Goal: Task Accomplishment & Management: Use online tool/utility

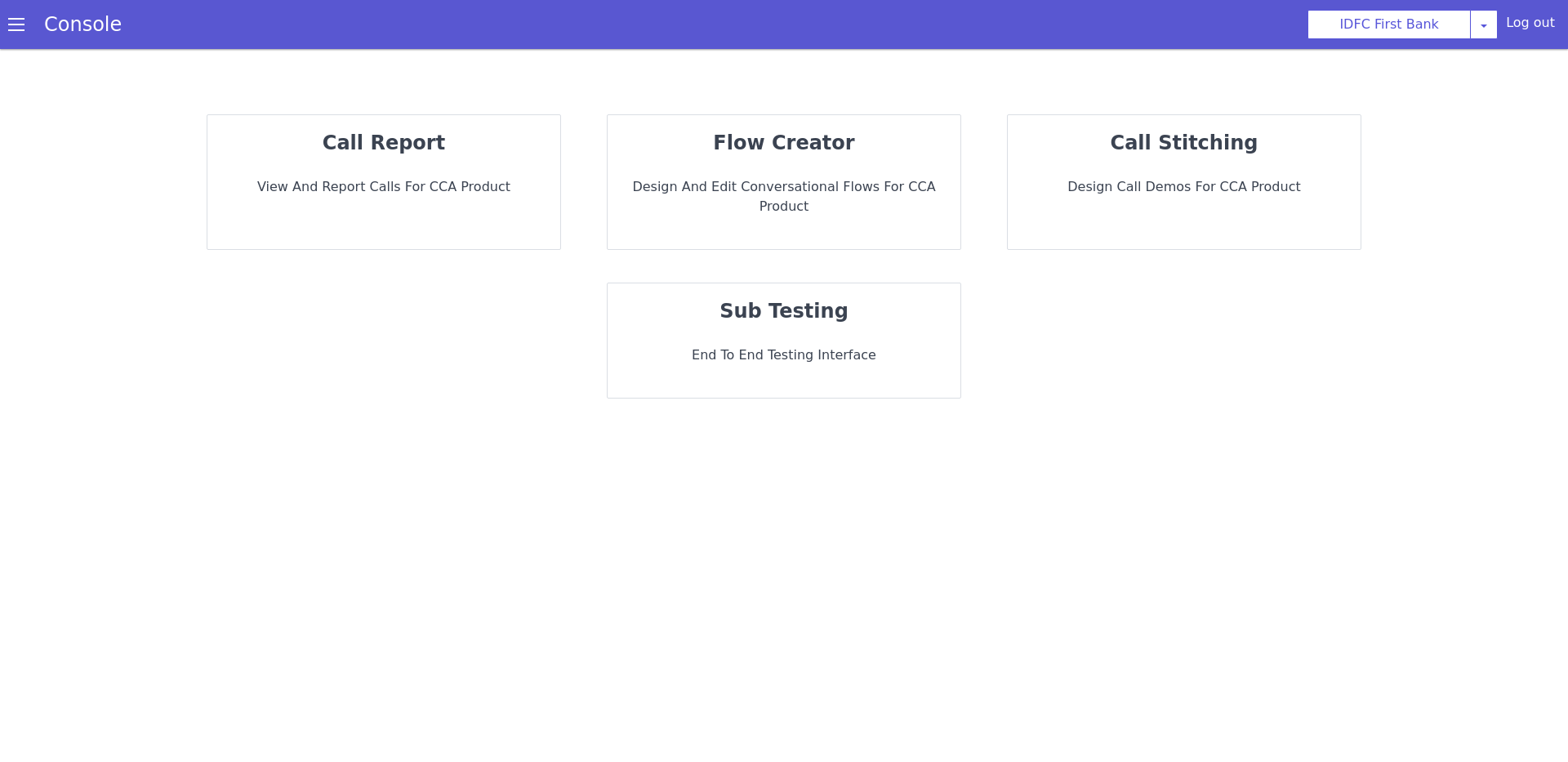
click at [738, 147] on strong "flow creator" at bounding box center [784, 142] width 141 height 23
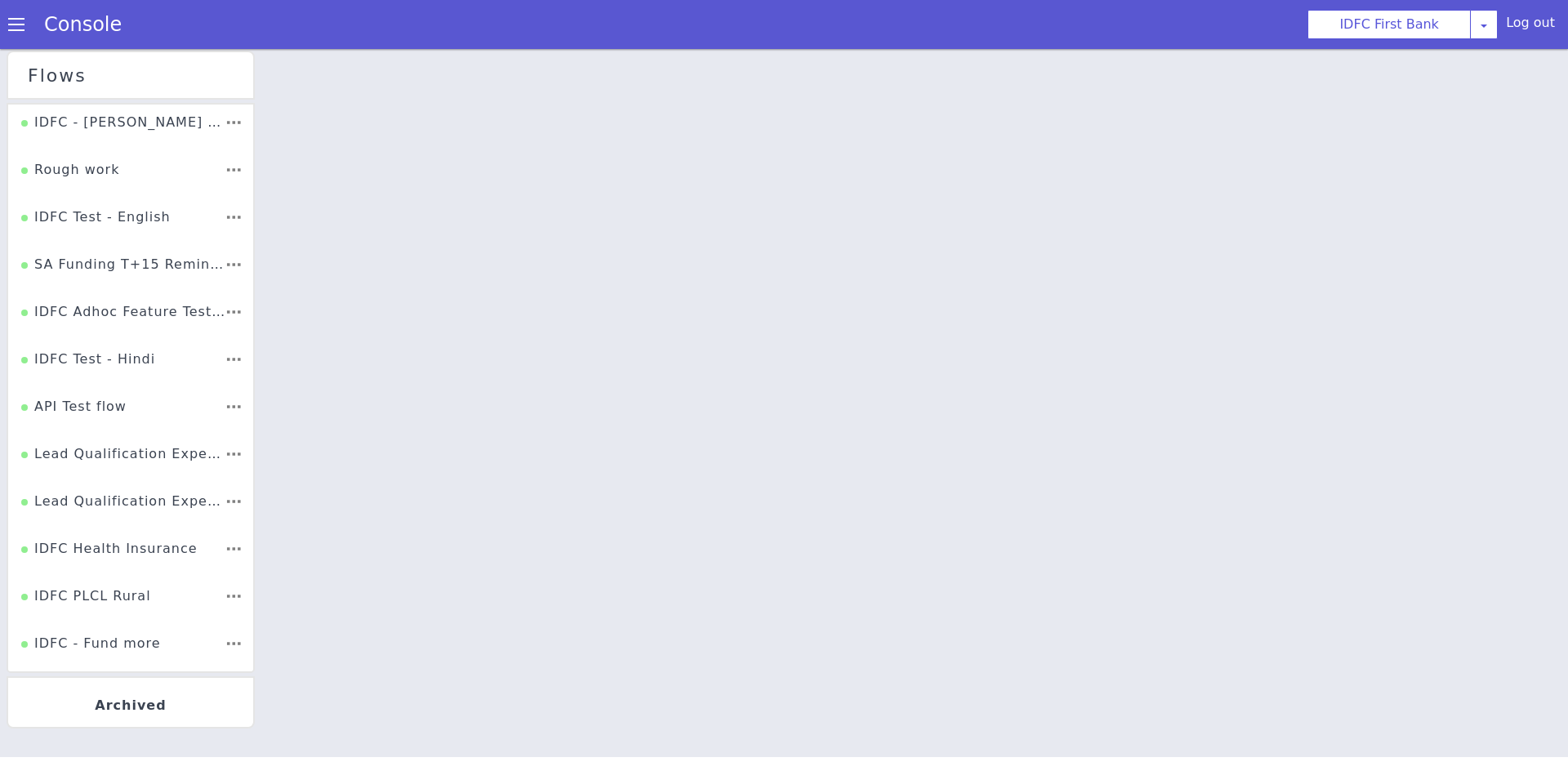
scroll to position [1440, 0]
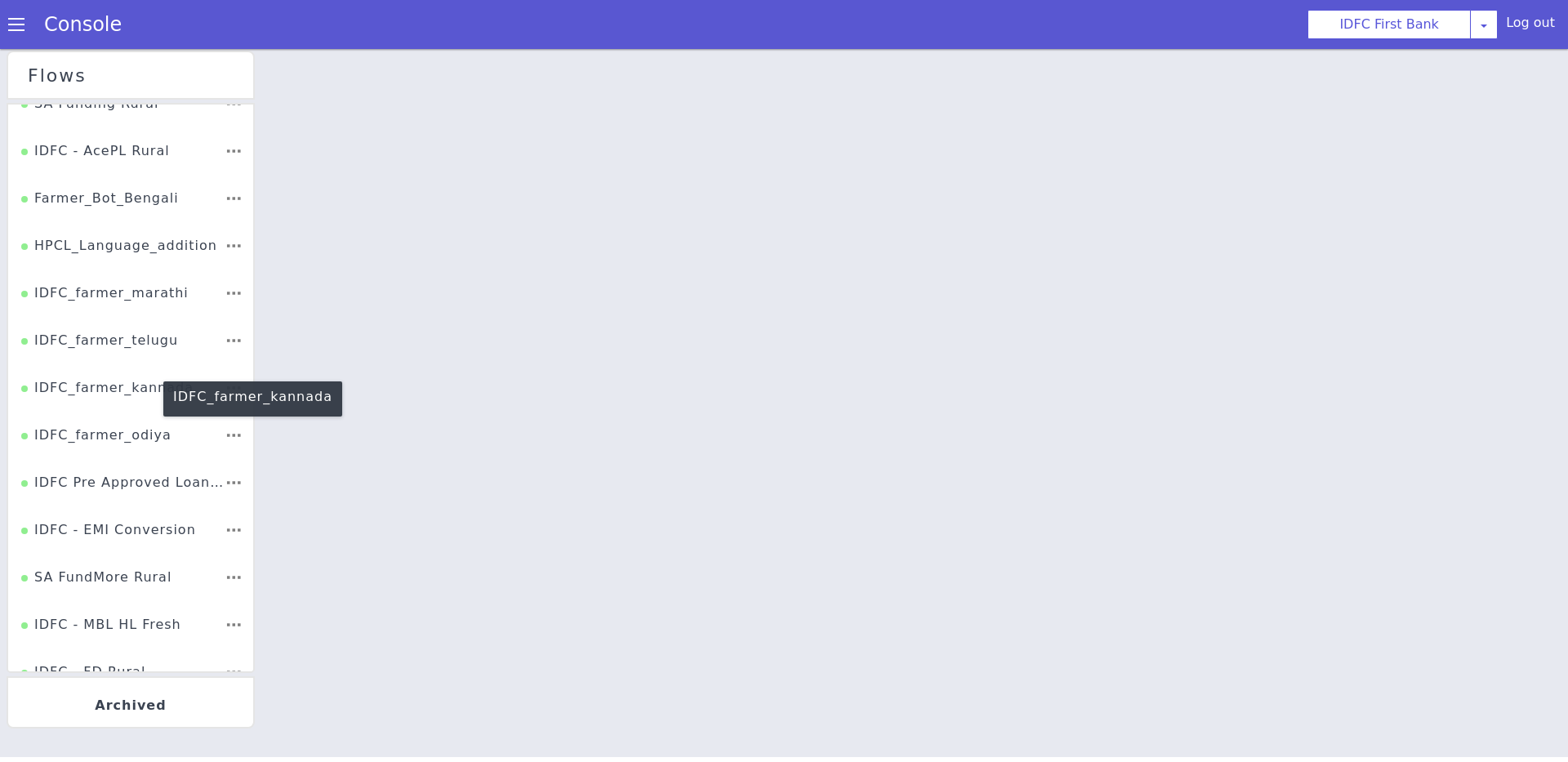
click at [116, 382] on div "IDFC_farmer_kannada" at bounding box center [107, 394] width 172 height 31
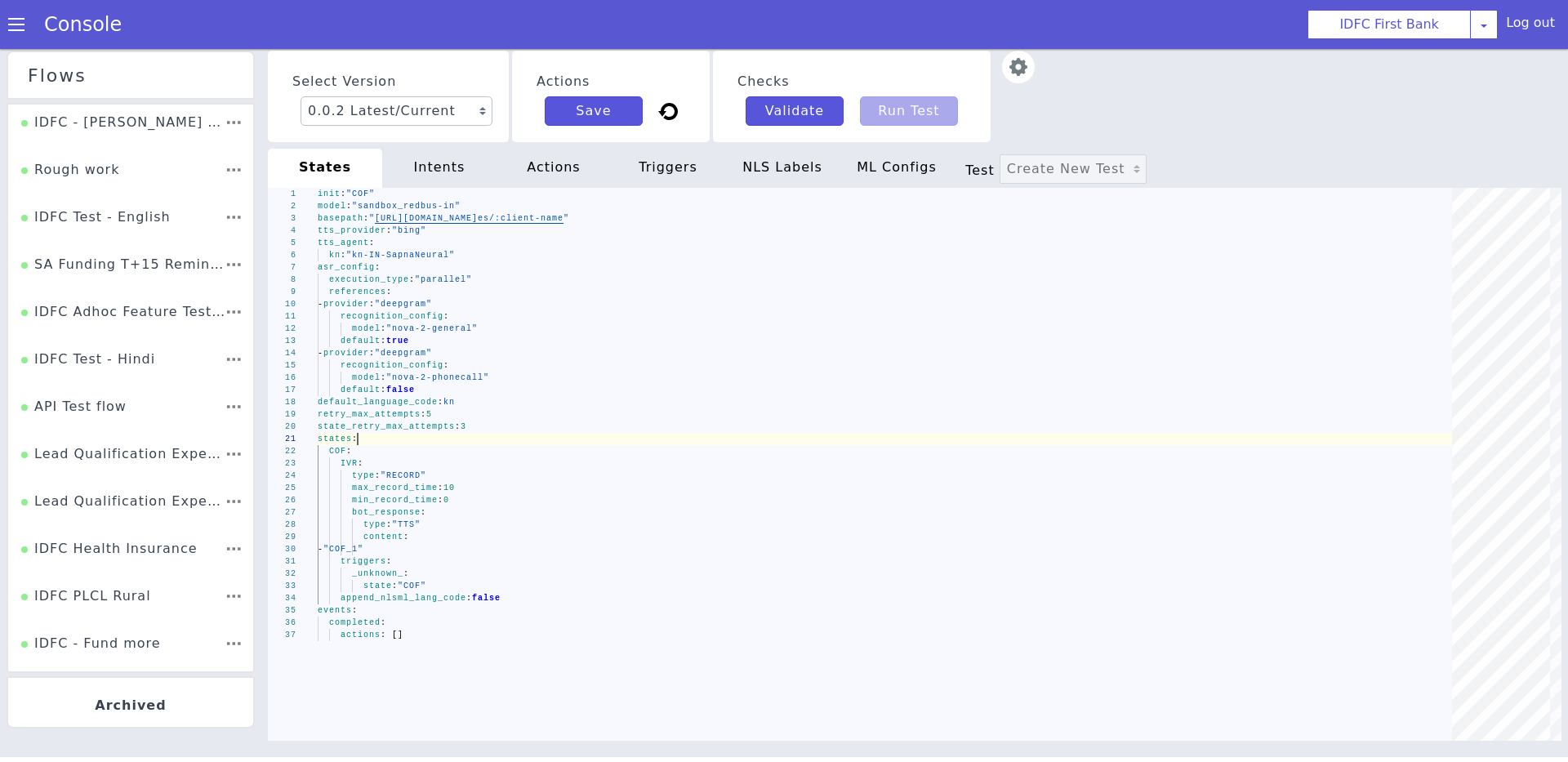
click at [405, 437] on div "states :" at bounding box center [890, 439] width 1146 height 13
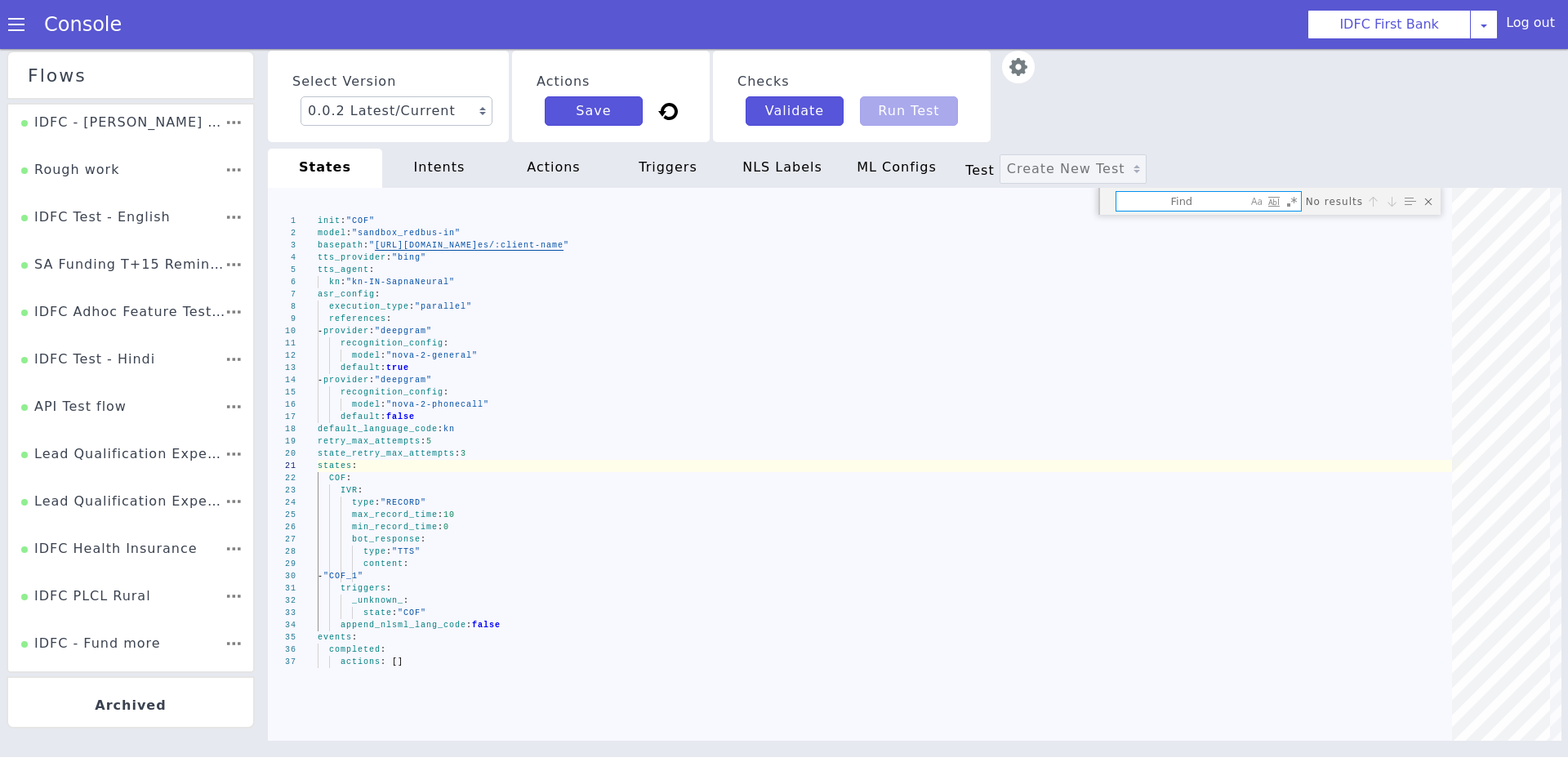
type textarea "triggers: _unknown_: state: "COF" append_nlsml_lang_code: false events: complet…"
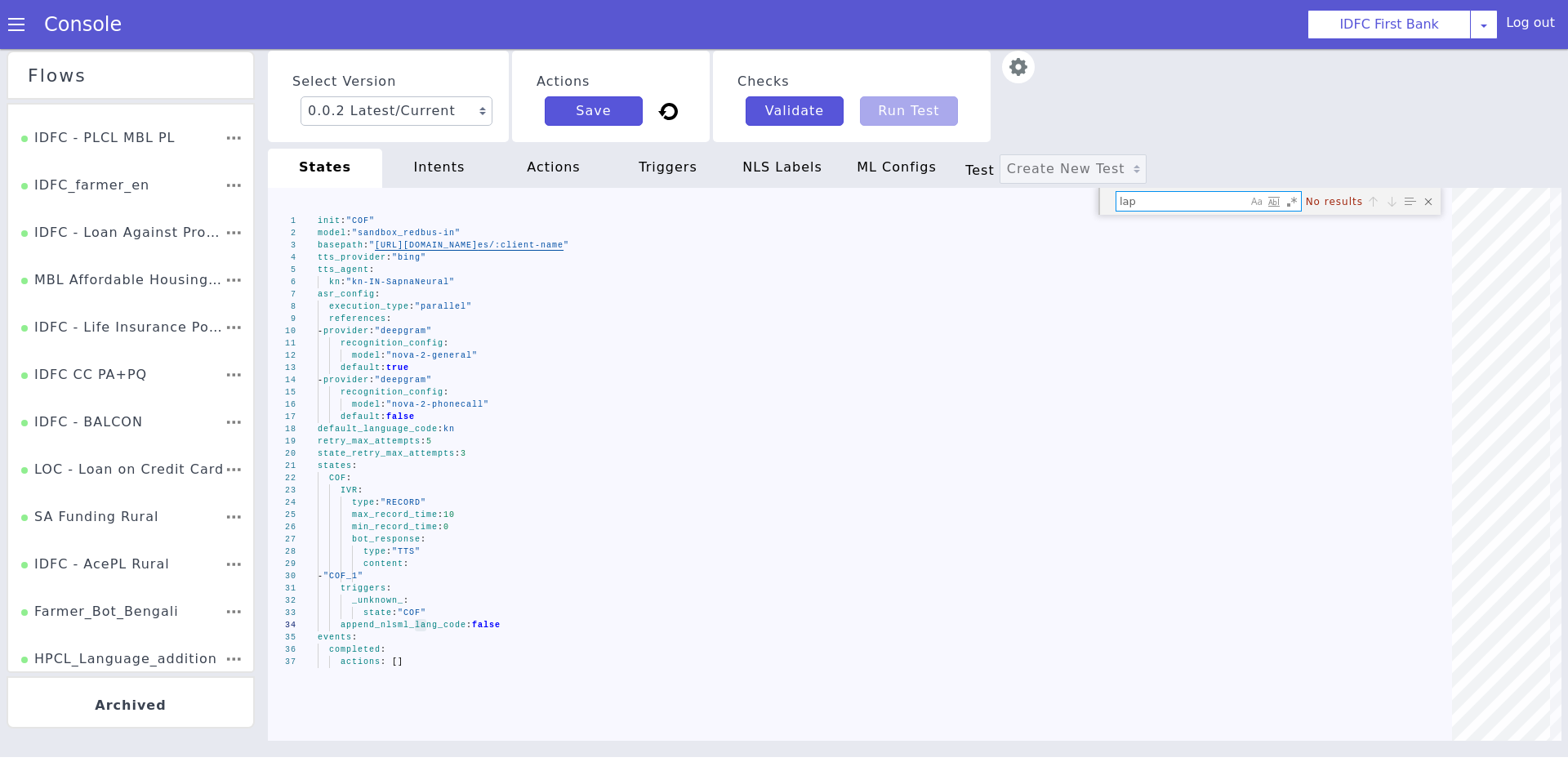
scroll to position [1159, 0]
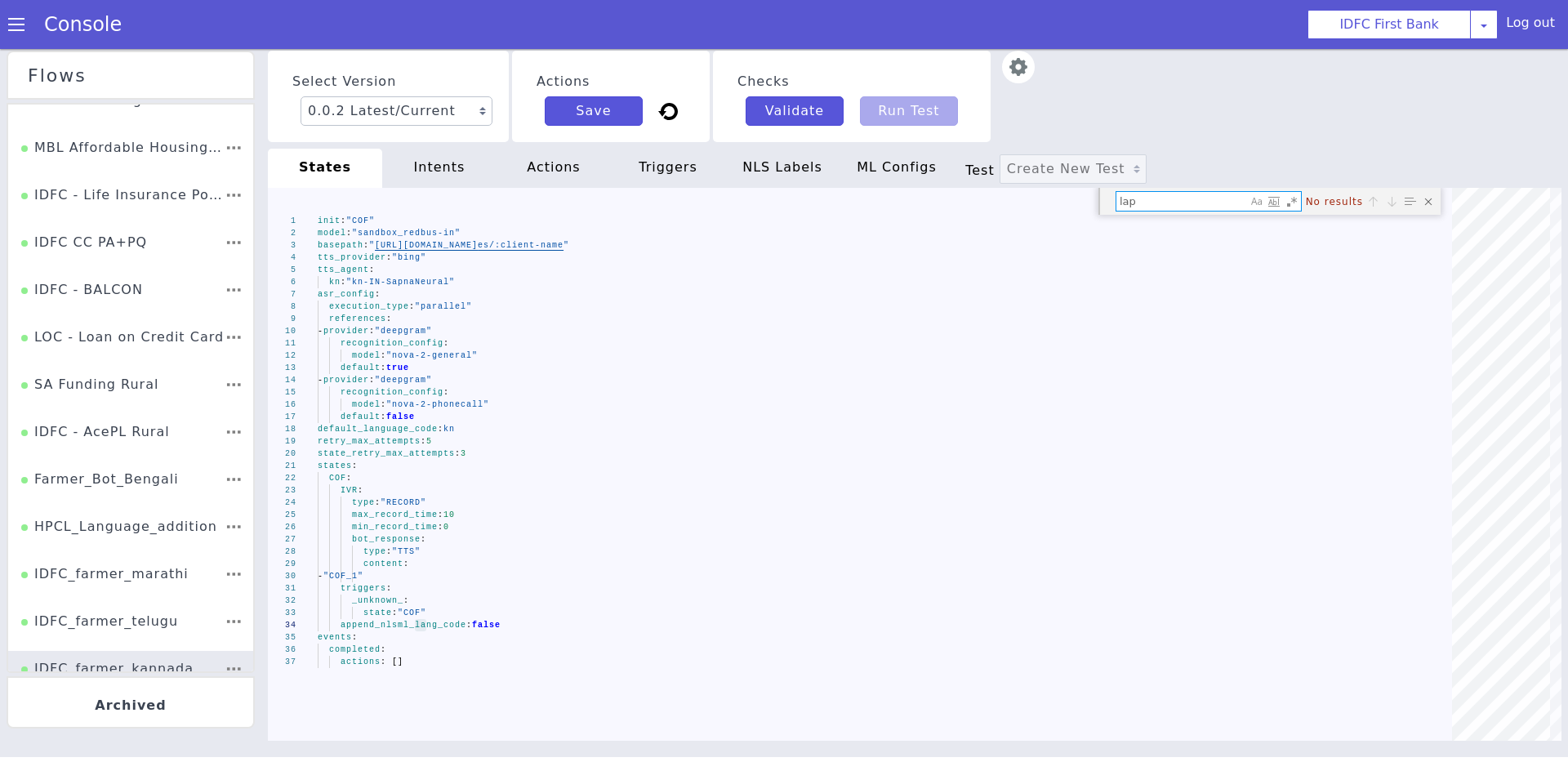
type textarea "lap"
click at [1437, 259] on div "Close (Escape)" at bounding box center [1446, 267] width 18 height 18
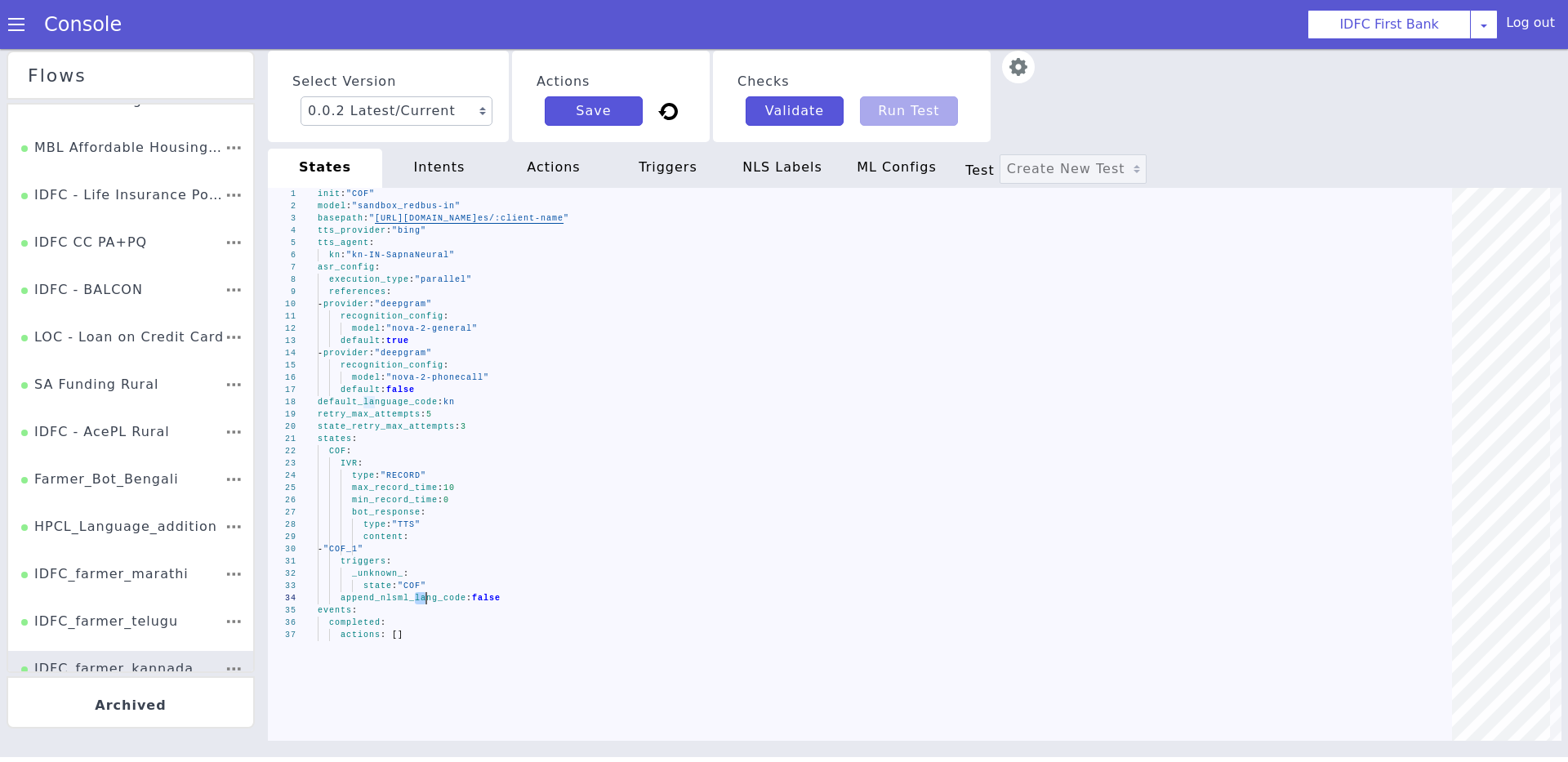
click at [1393, 131] on div "Select Version 0.0.2 Latest/Current 0.0.1 Actions Save Checks Validate Run Test" at bounding box center [914, 95] width 1293 height 91
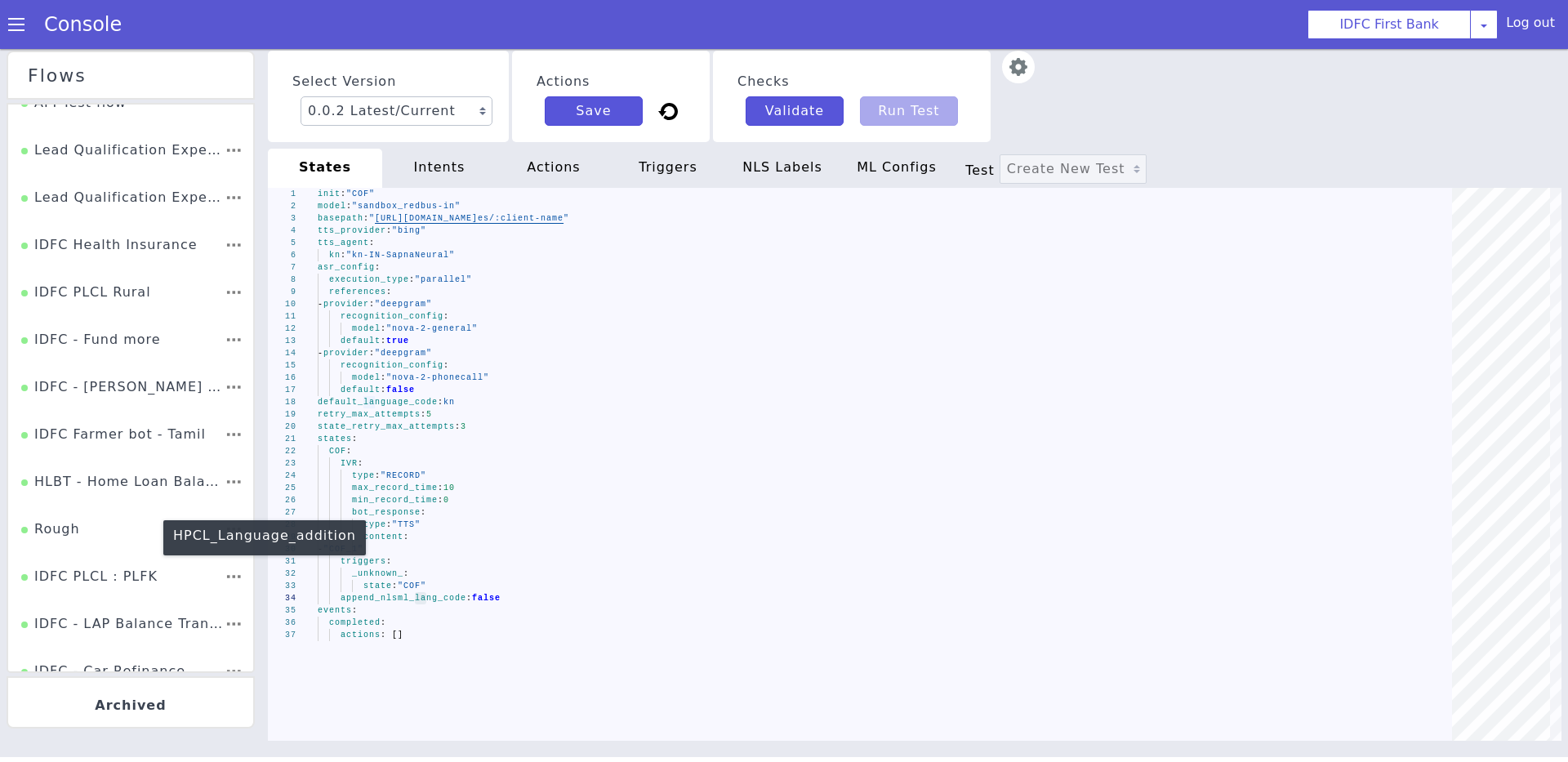
scroll to position [302, 0]
click at [172, 624] on div "IDFC - LAP Balance Transfer" at bounding box center [122, 631] width 203 height 31
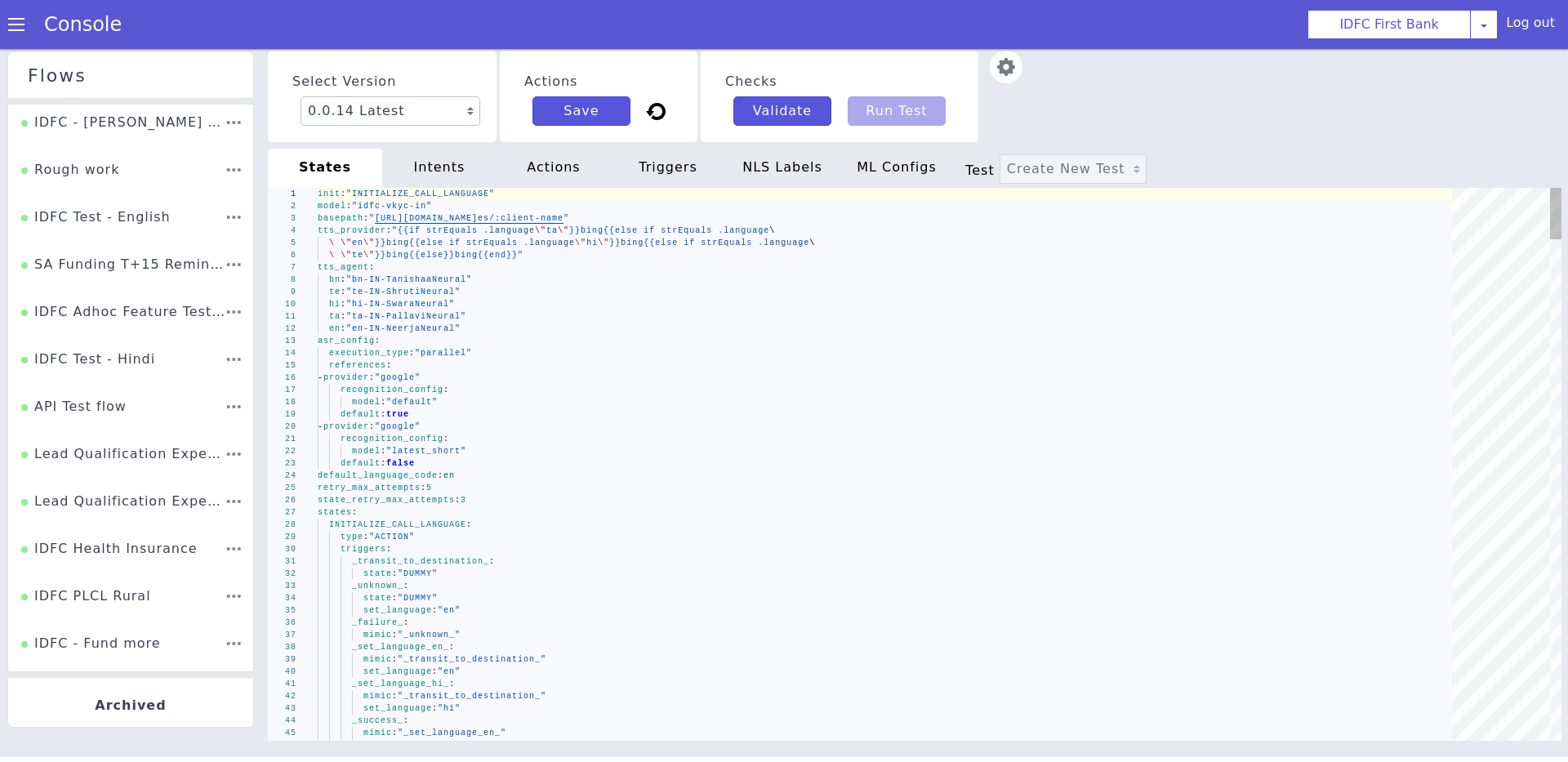
type textarea "ta: "ta-IN-PallaviNeural" en: "en-IN-NeerjaNeural" asr_config: execution_type: …"
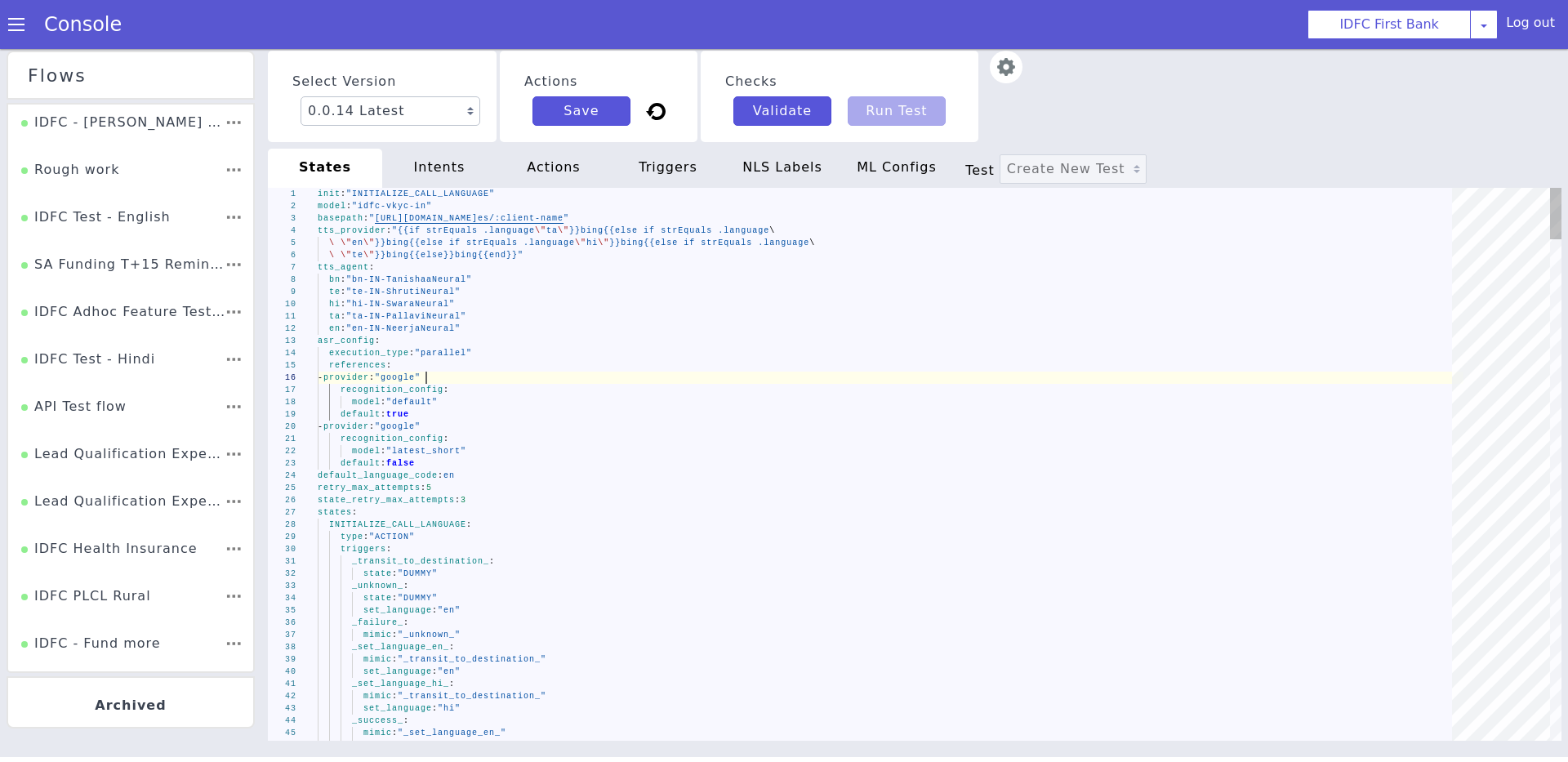
click at [425, 383] on div "1 2 3 4 5 6 7 8 9 10 11 12 13 14 15 16 17 18 19 20 21 22 23 24 25 26 27 28 29 3…" at bounding box center [914, 464] width 1293 height 553
click at [619, 360] on div "references :" at bounding box center [890, 365] width 1146 height 13
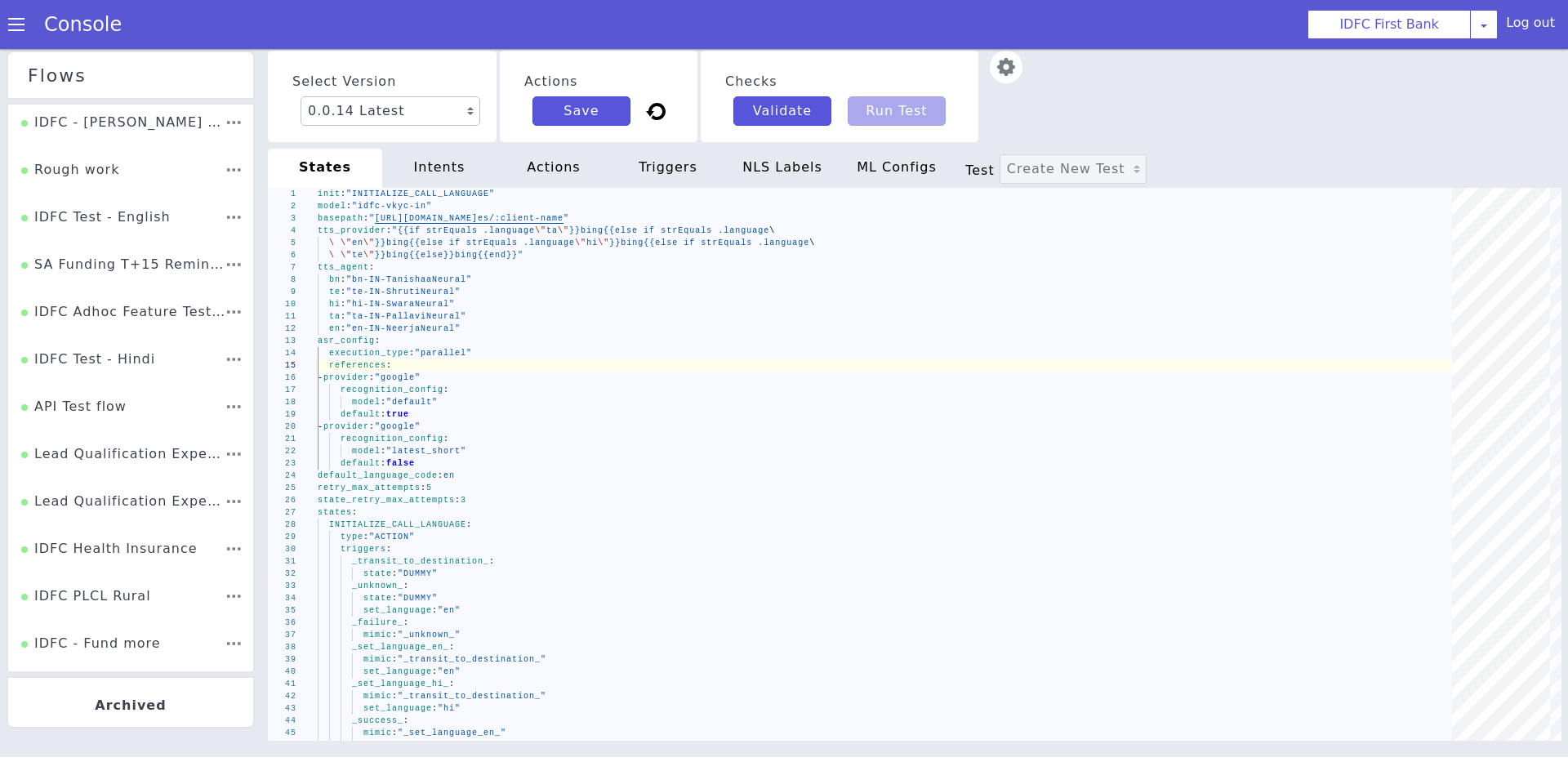
click at [1435, 117] on div "Select Version 0.0.14 Latest 0.0.13 Current 0.0.12 0.0.11 0.0.10 0.0.9 0.0.8 0.…" at bounding box center [914, 95] width 1293 height 91
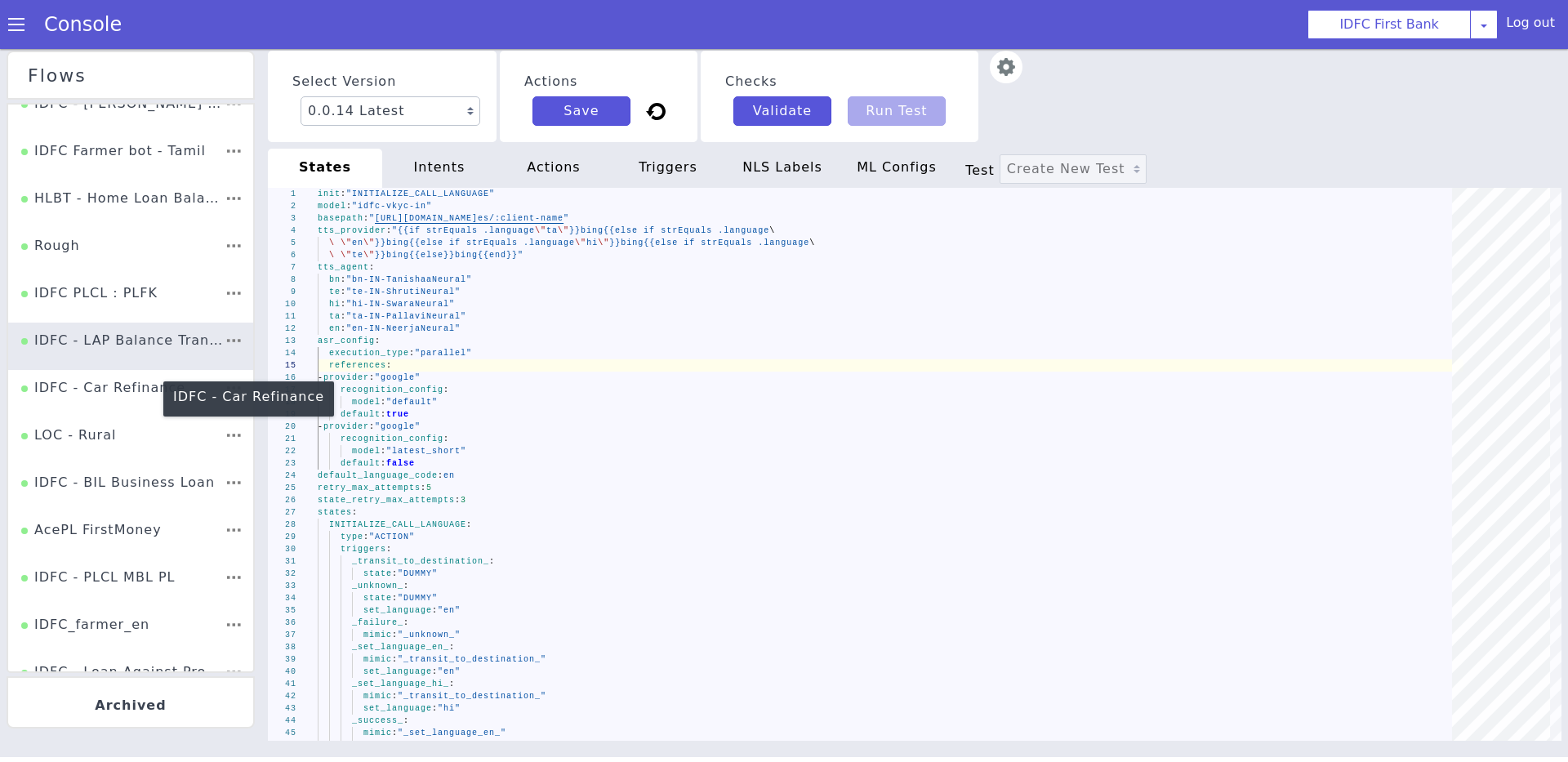
click at [102, 321] on div "IDFC - Car Refinance" at bounding box center [111, 293] width 167 height 54
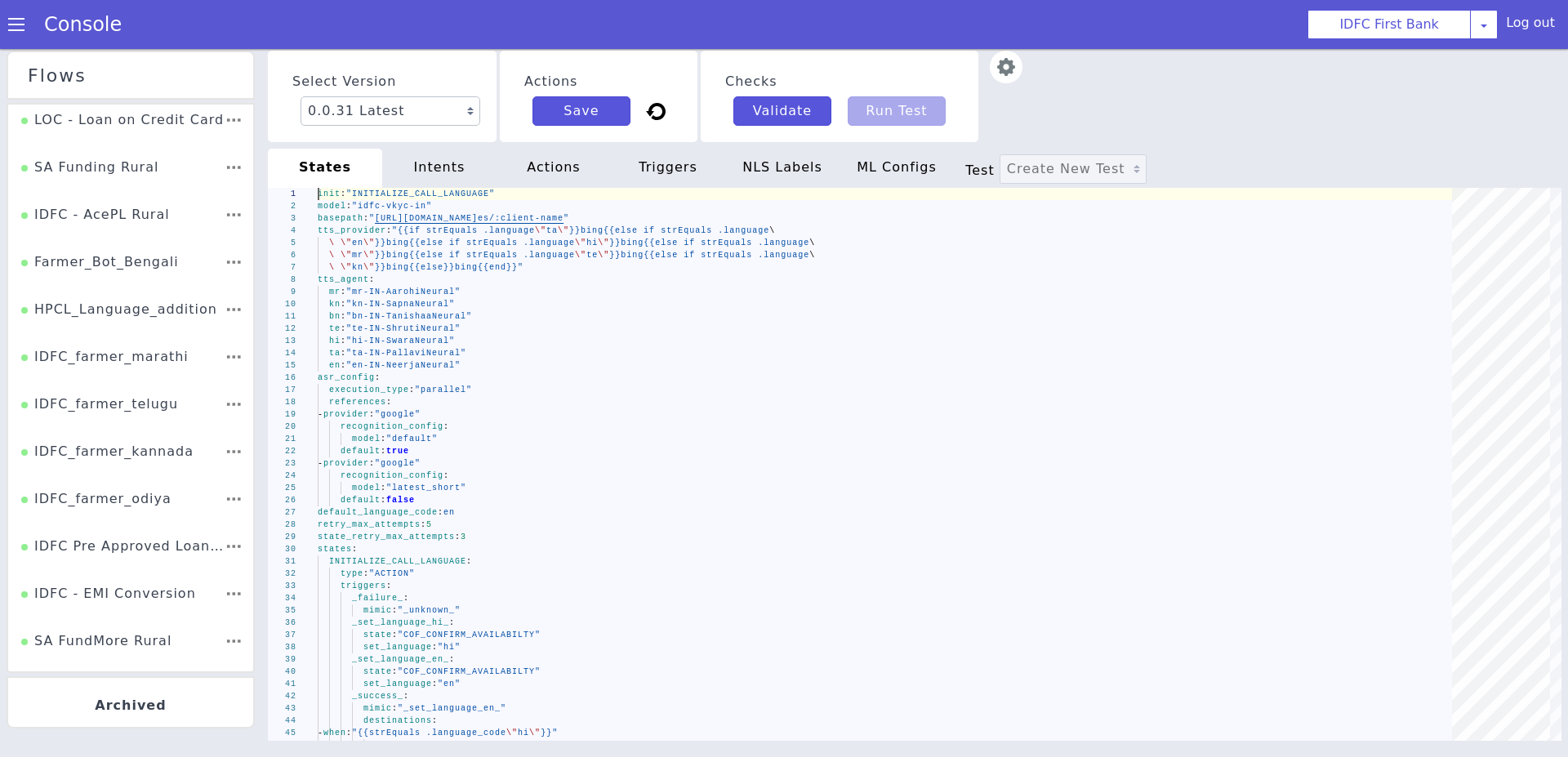
scroll to position [1380, 0]
click at [125, 458] on div "IDFC_farmer_kannada" at bounding box center [107, 454] width 172 height 31
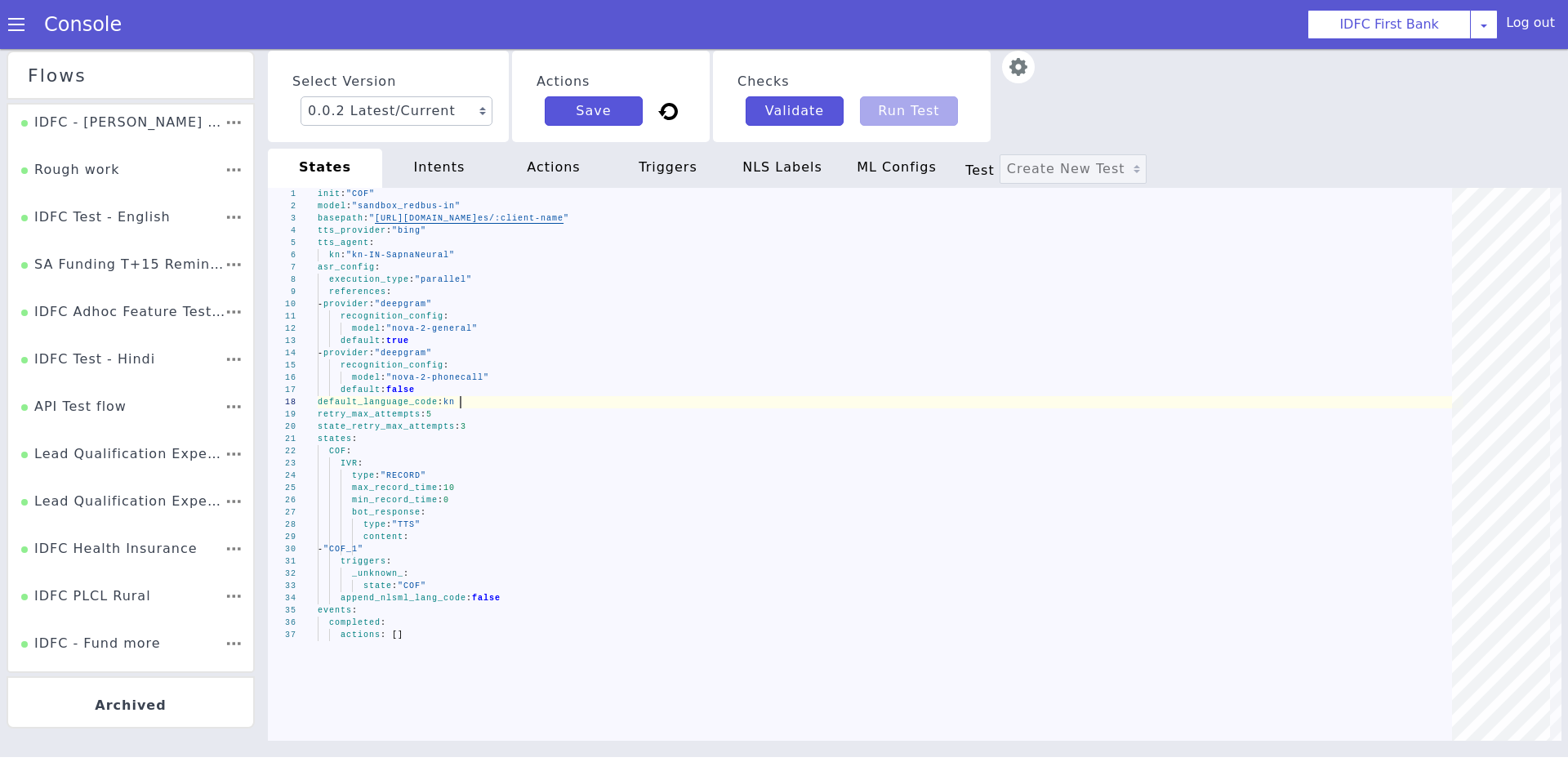
click at [462, 401] on div "default_language_code : kn" at bounding box center [890, 405] width 1146 height 44
click at [410, 377] on span ""nova-2-phonecall"" at bounding box center [437, 378] width 103 height 9
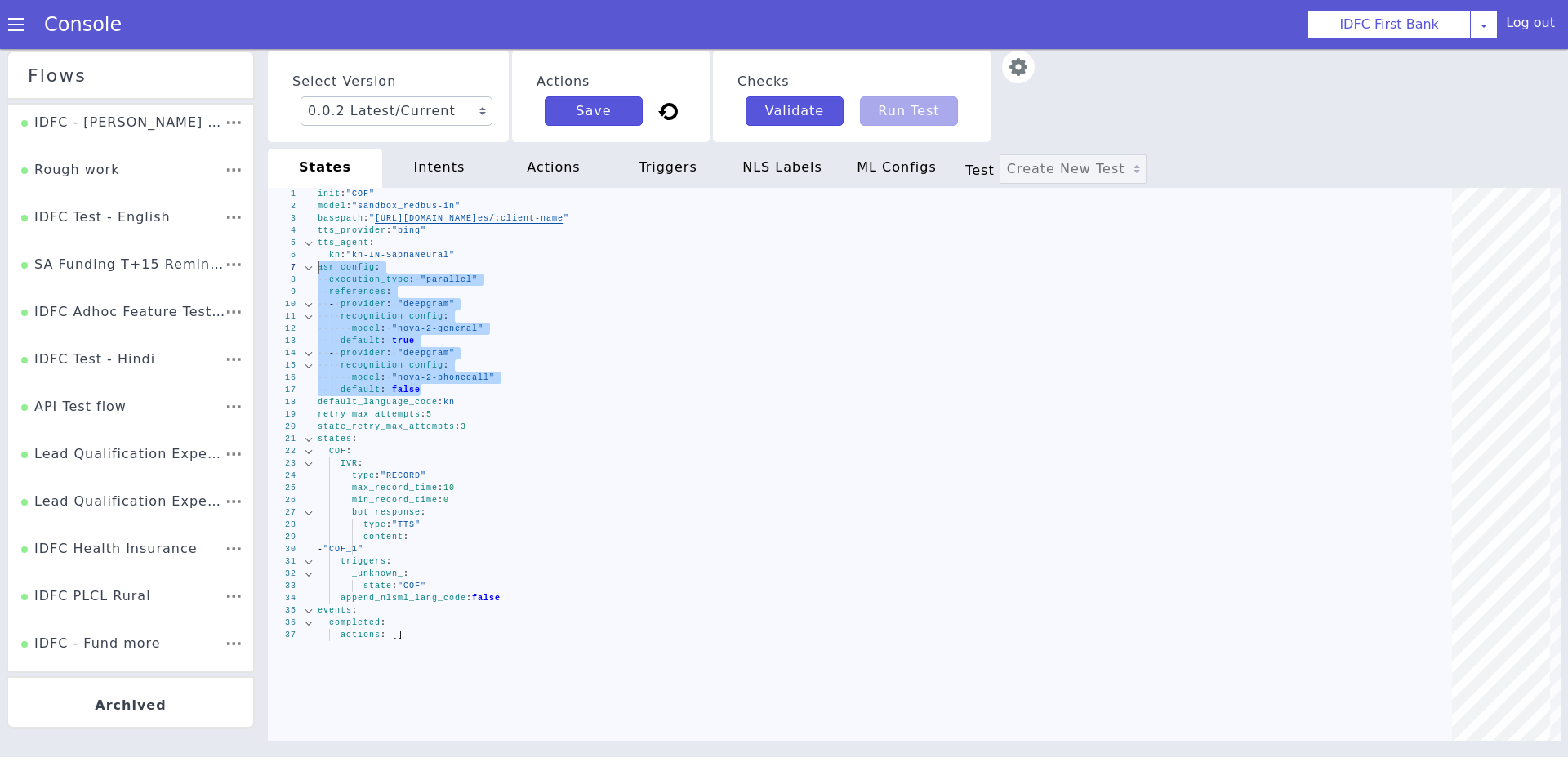
drag, startPoint x: 455, startPoint y: 390, endPoint x: 306, endPoint y: 270, distance: 191.3
type textarea "recognition_config: model: "nova-2-general" default: true - provider: "deepgram…"
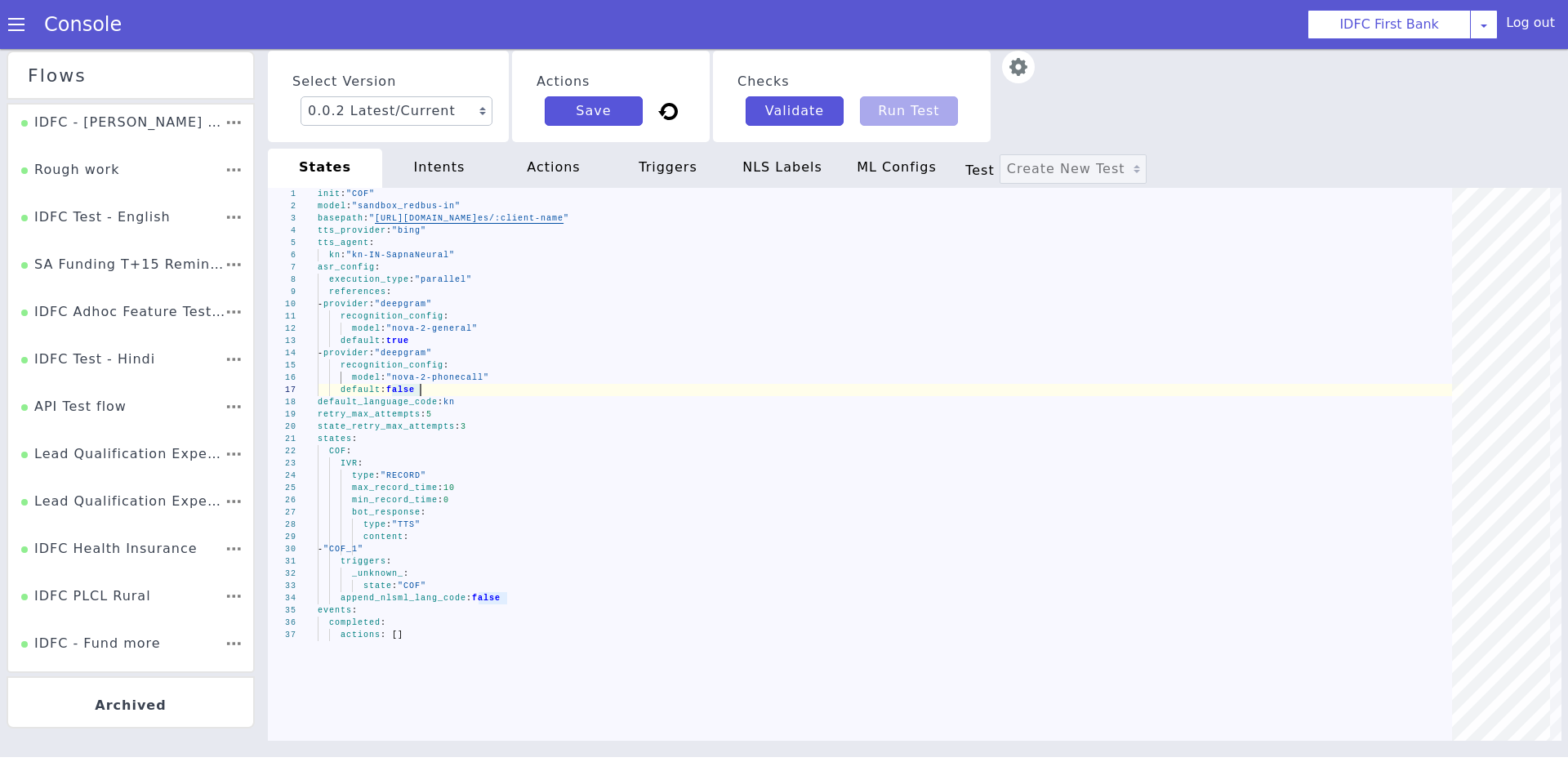
click at [638, 390] on div "default : false" at bounding box center [774, 510] width 271 height 1120
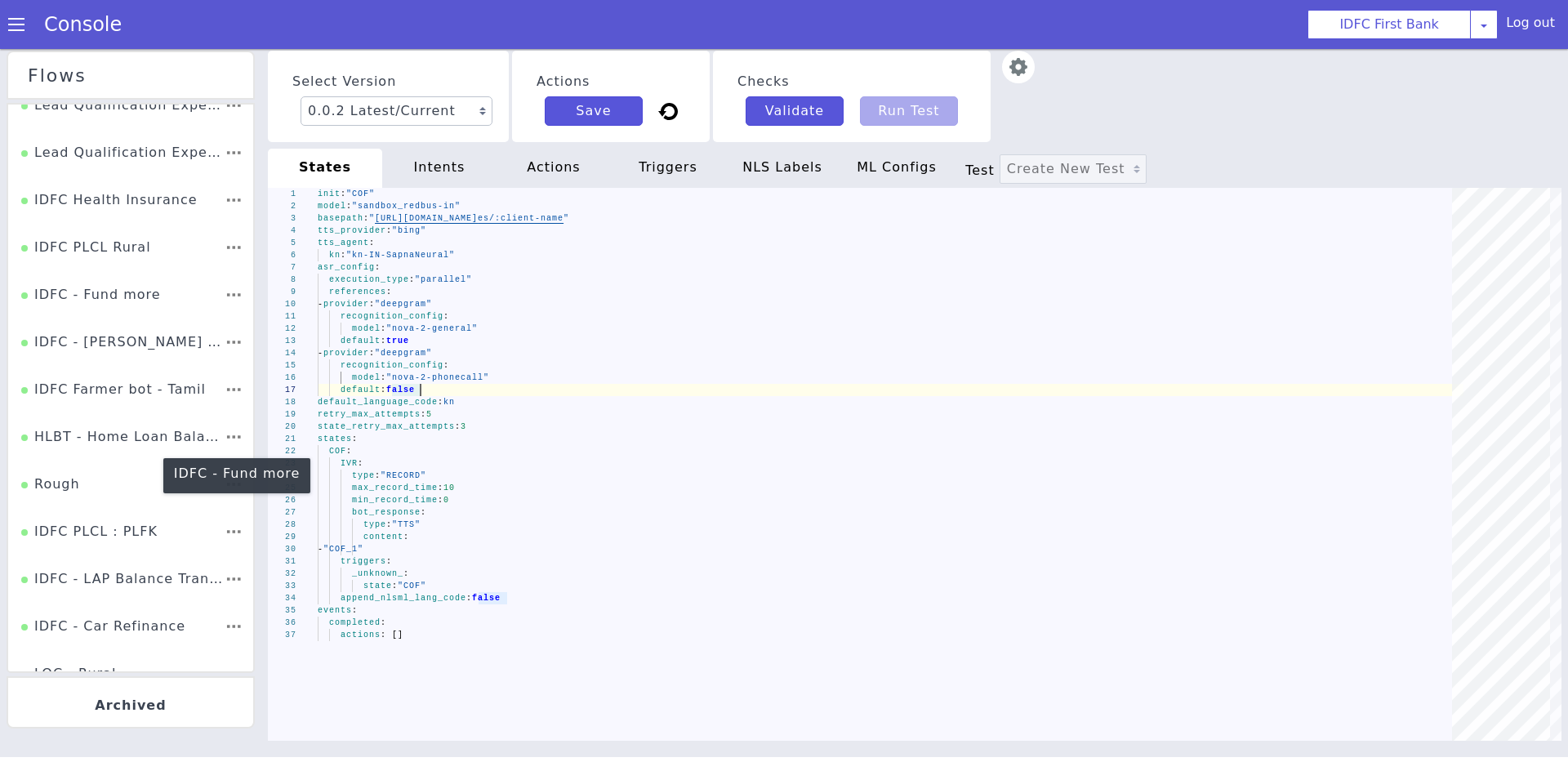
scroll to position [351, 0]
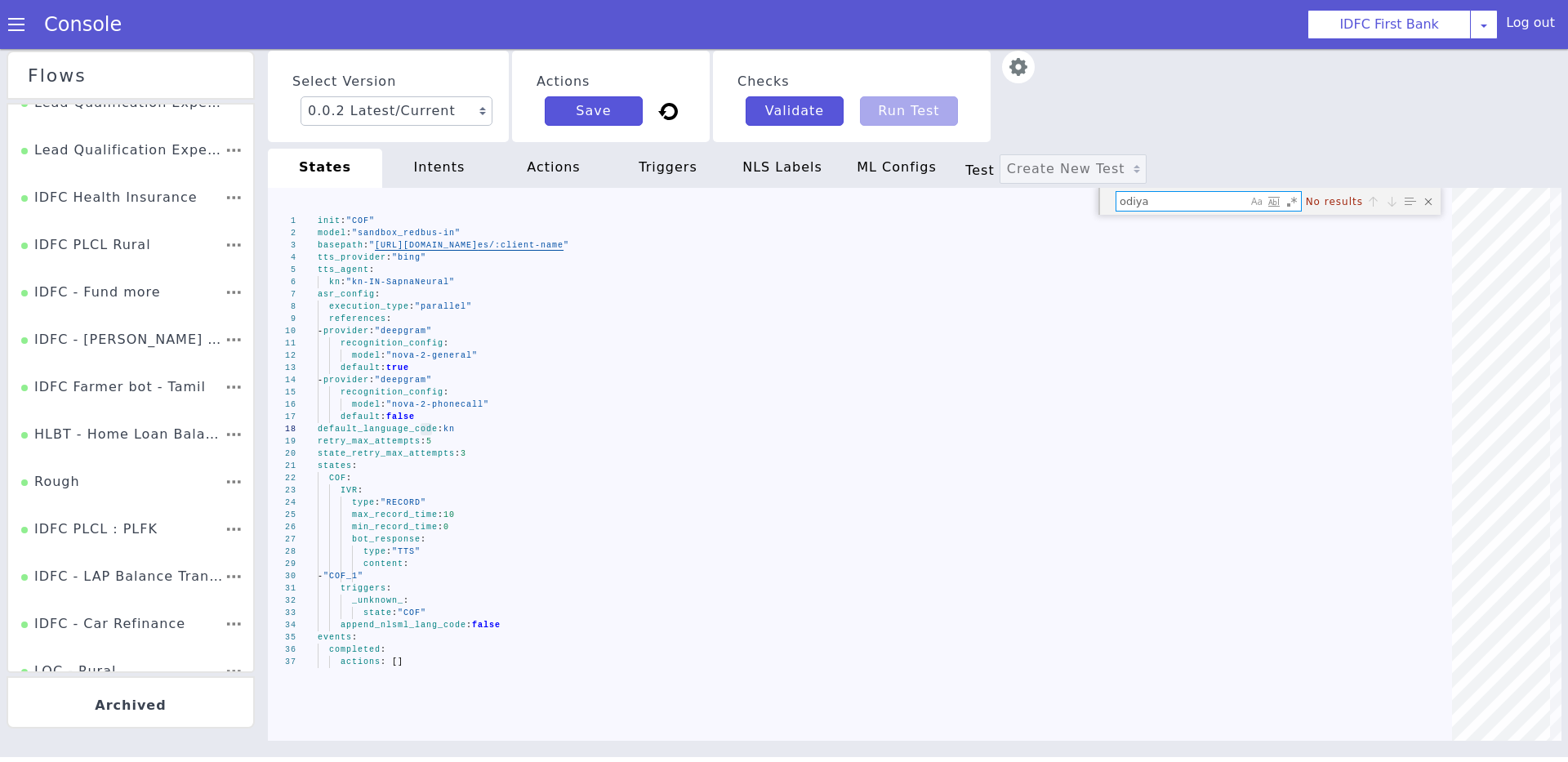
type textarea "odiya"
click at [1438, 516] on div "Close (Escape)" at bounding box center [1449, 527] width 22 height 22
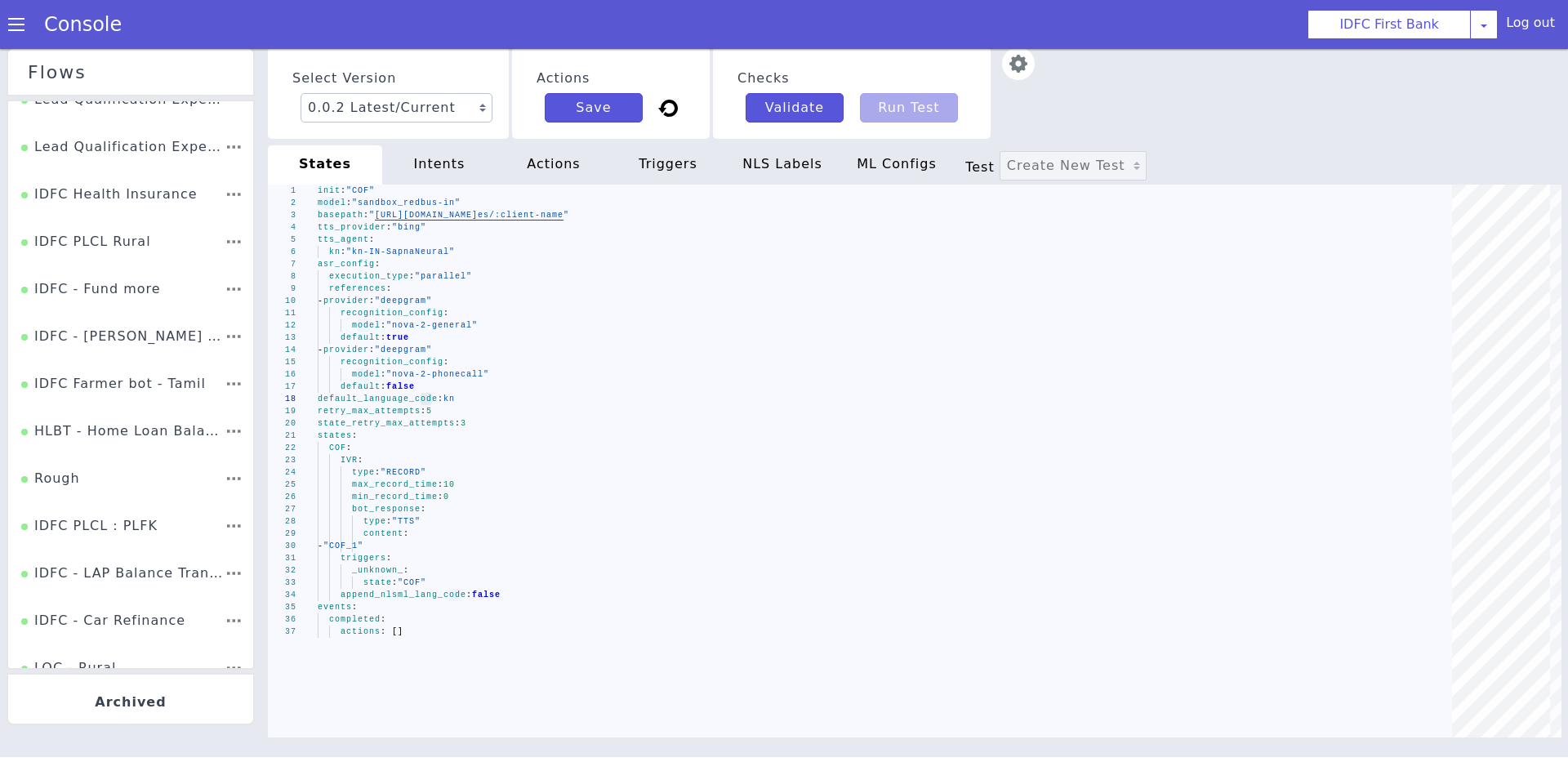
scroll to position [1488, 0]
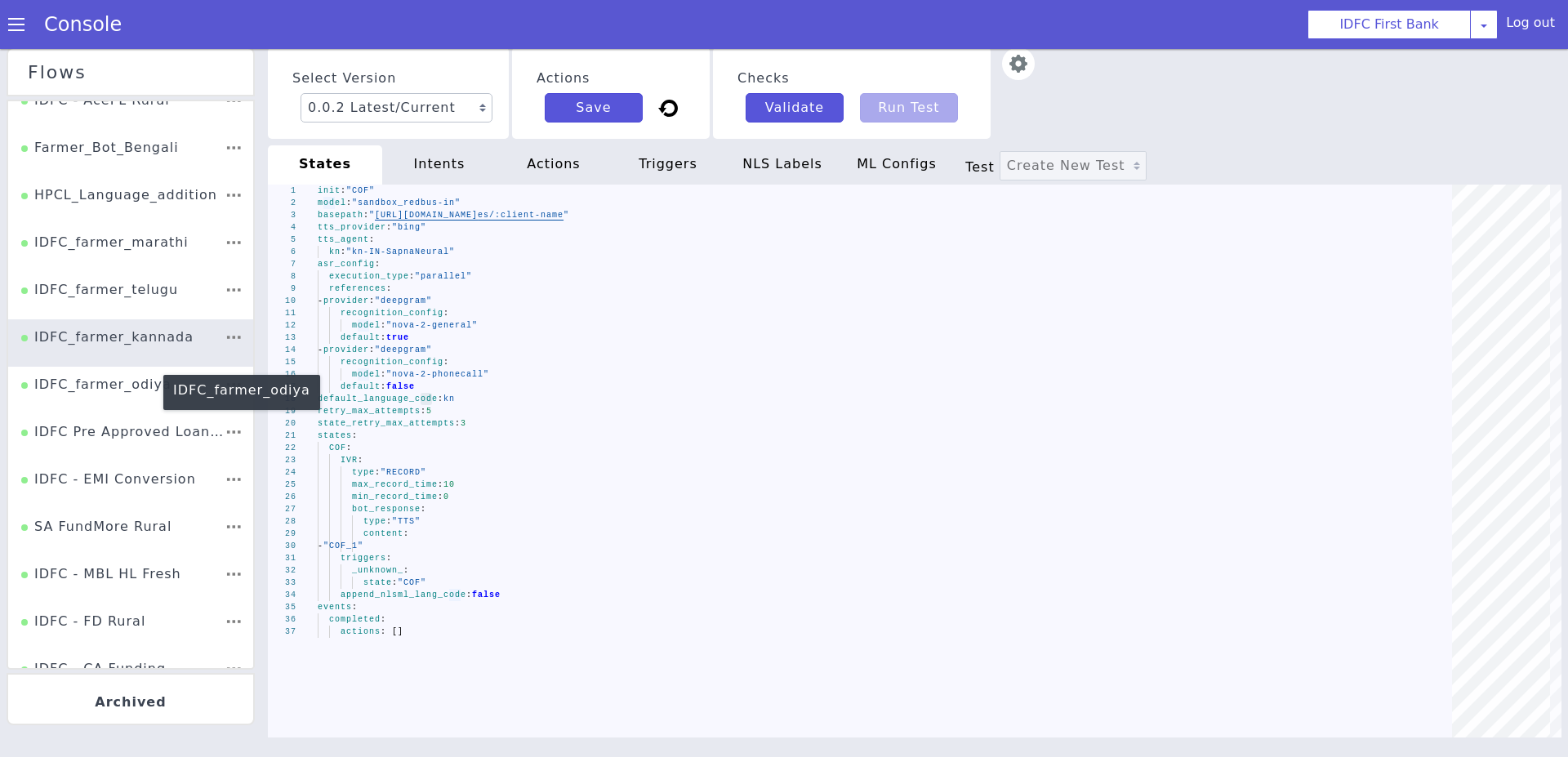
click at [61, 389] on div "IDFC_farmer_odiya" at bounding box center [96, 390] width 151 height 31
